Goal: Information Seeking & Learning: Learn about a topic

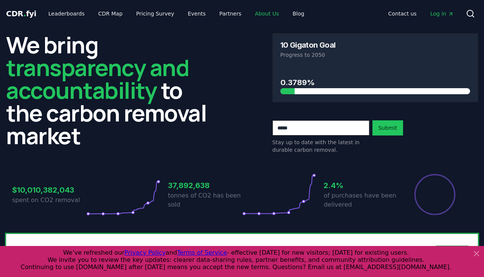
click at [252, 14] on link "About Us" at bounding box center [267, 14] width 36 height 14
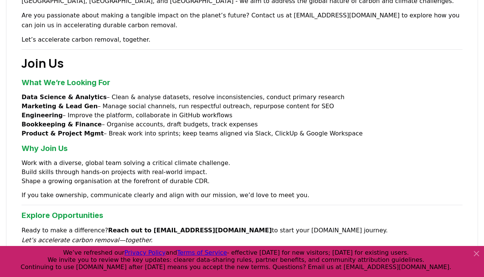
scroll to position [582, 0]
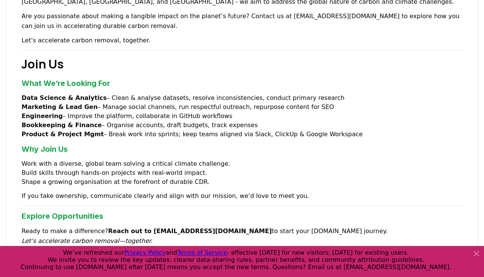
click at [352, 205] on hr at bounding box center [242, 205] width 441 height 0
click at [327, 191] on p "If you take ownership, communicate clearly and align with our mission, we’d lov…" at bounding box center [242, 196] width 441 height 10
